Goal: Check status: Check status

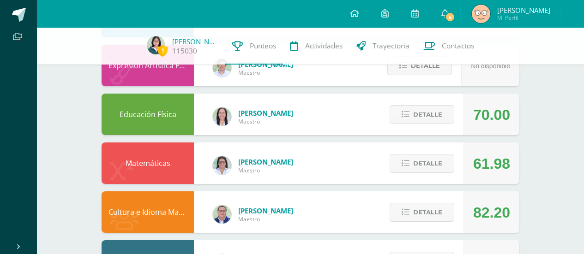
scroll to position [544, 0]
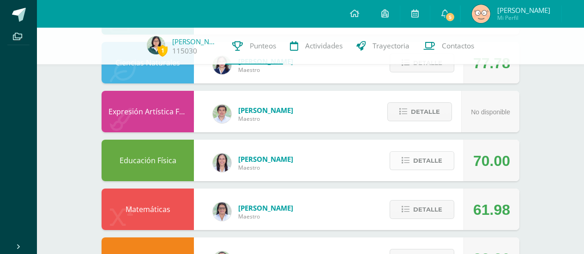
click at [429, 158] on span "Detalle" at bounding box center [427, 160] width 29 height 17
click at [429, 165] on span "Detalle" at bounding box center [427, 160] width 29 height 17
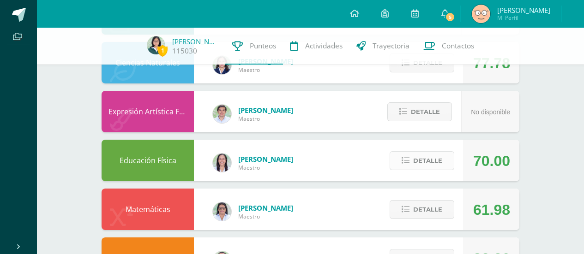
click at [429, 165] on span "Detalle" at bounding box center [427, 160] width 29 height 17
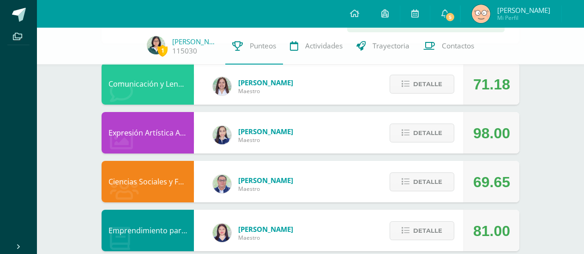
scroll to position [0, 0]
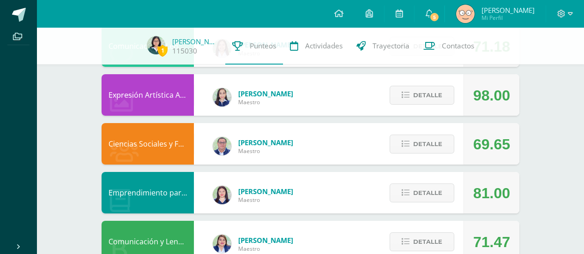
scroll to position [120, 0]
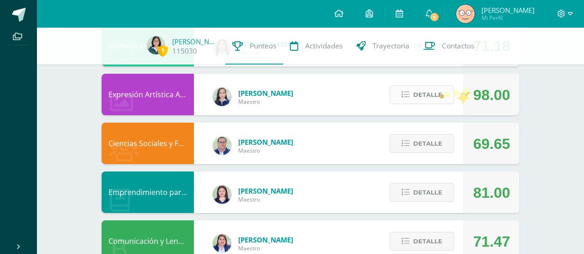
click at [439, 92] on span "Detalle" at bounding box center [427, 94] width 29 height 17
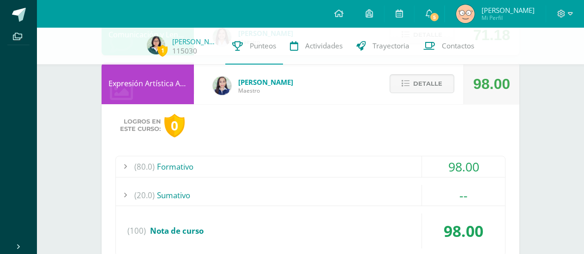
scroll to position [132, 0]
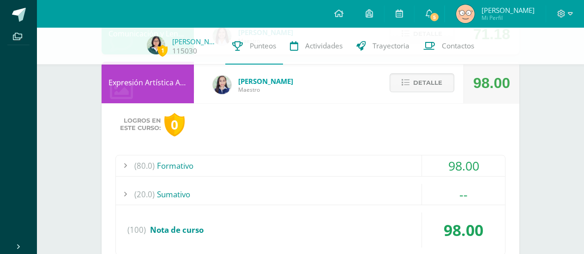
click at [452, 200] on div "--" at bounding box center [463, 194] width 83 height 21
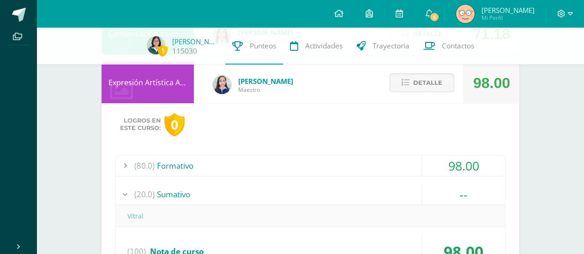
scroll to position [138, 0]
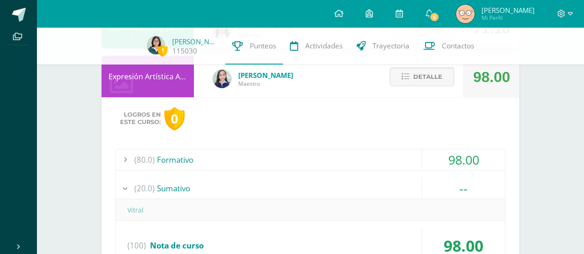
click at [466, 186] on div "--" at bounding box center [463, 188] width 83 height 21
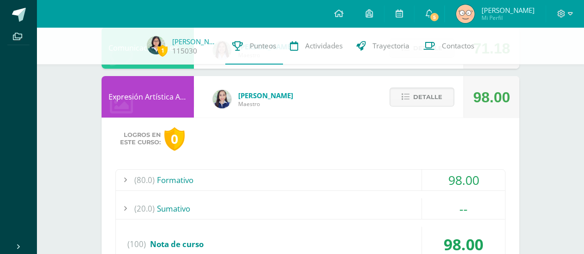
scroll to position [118, 0]
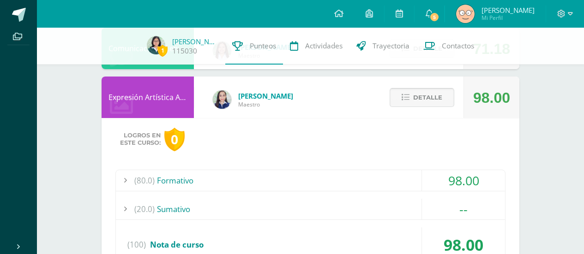
click at [438, 91] on span "Detalle" at bounding box center [427, 97] width 29 height 17
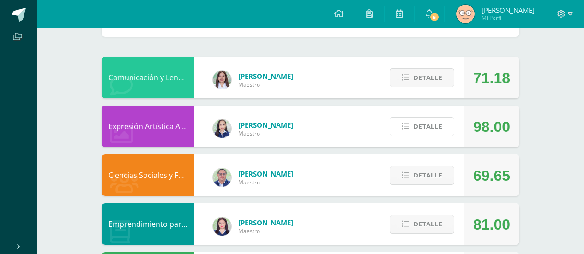
scroll to position [0, 0]
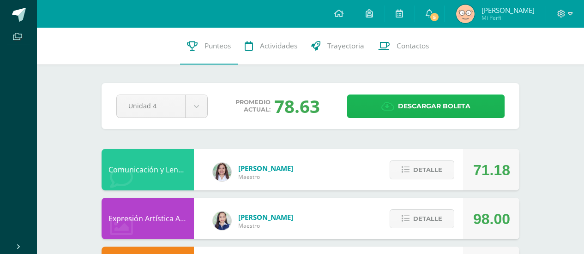
click at [410, 103] on span "Descargar boleta" at bounding box center [434, 106] width 72 height 23
